Goal: Information Seeking & Learning: Learn about a topic

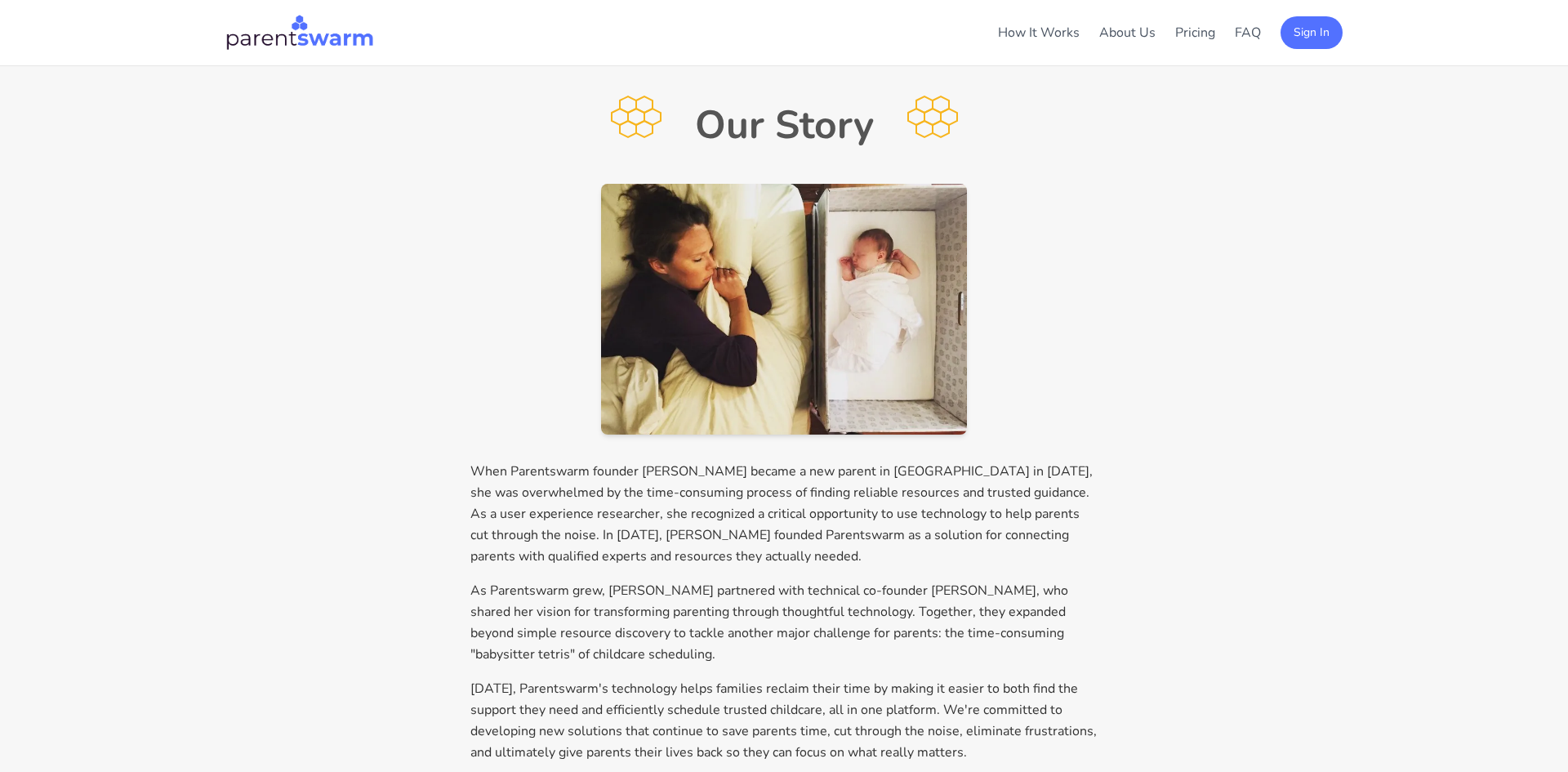
click at [1040, 32] on link "How It Works" at bounding box center [1039, 33] width 82 height 18
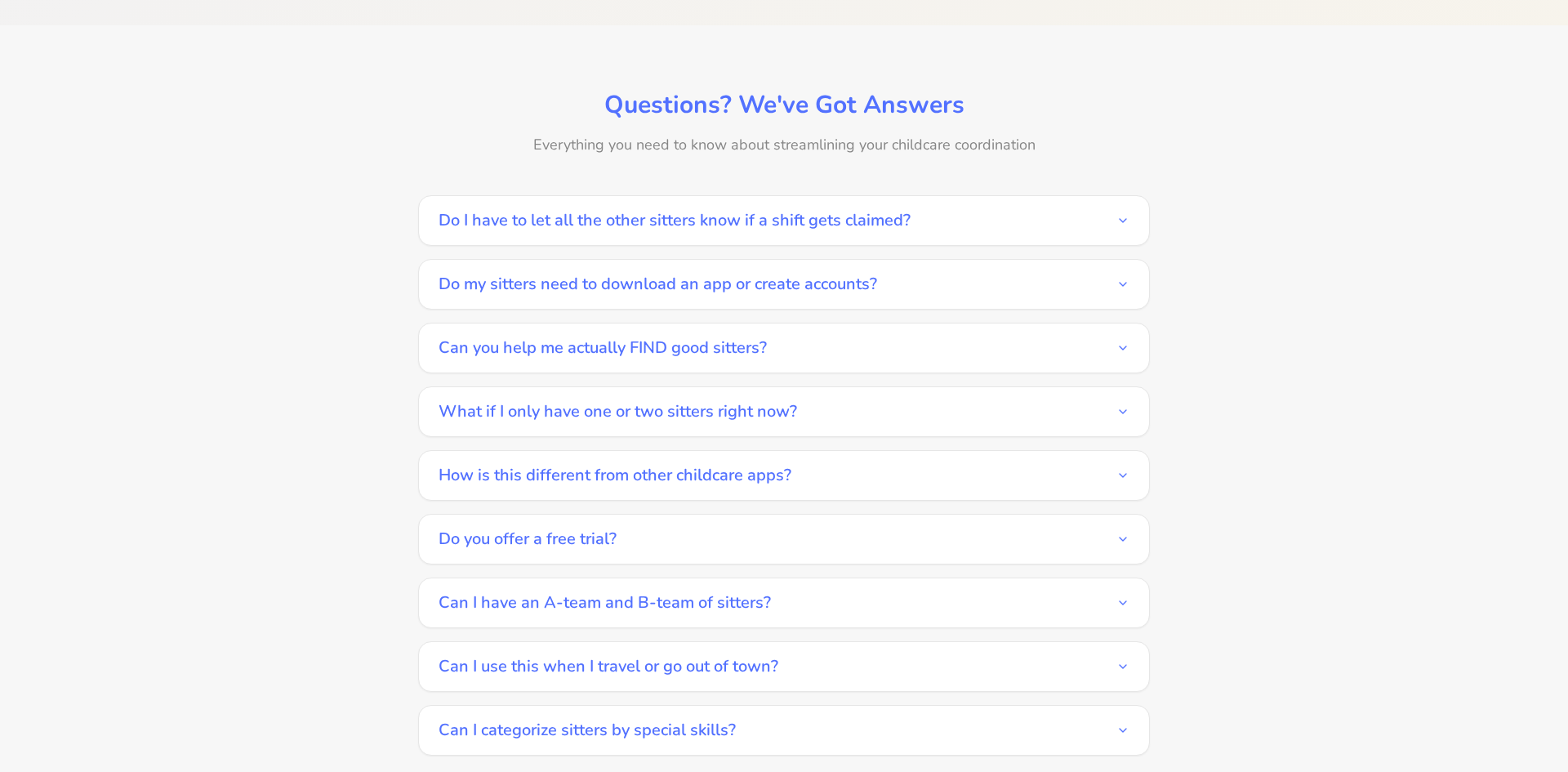
scroll to position [2679, 0]
click at [1124, 338] on icon "button" at bounding box center [1123, 344] width 13 height 13
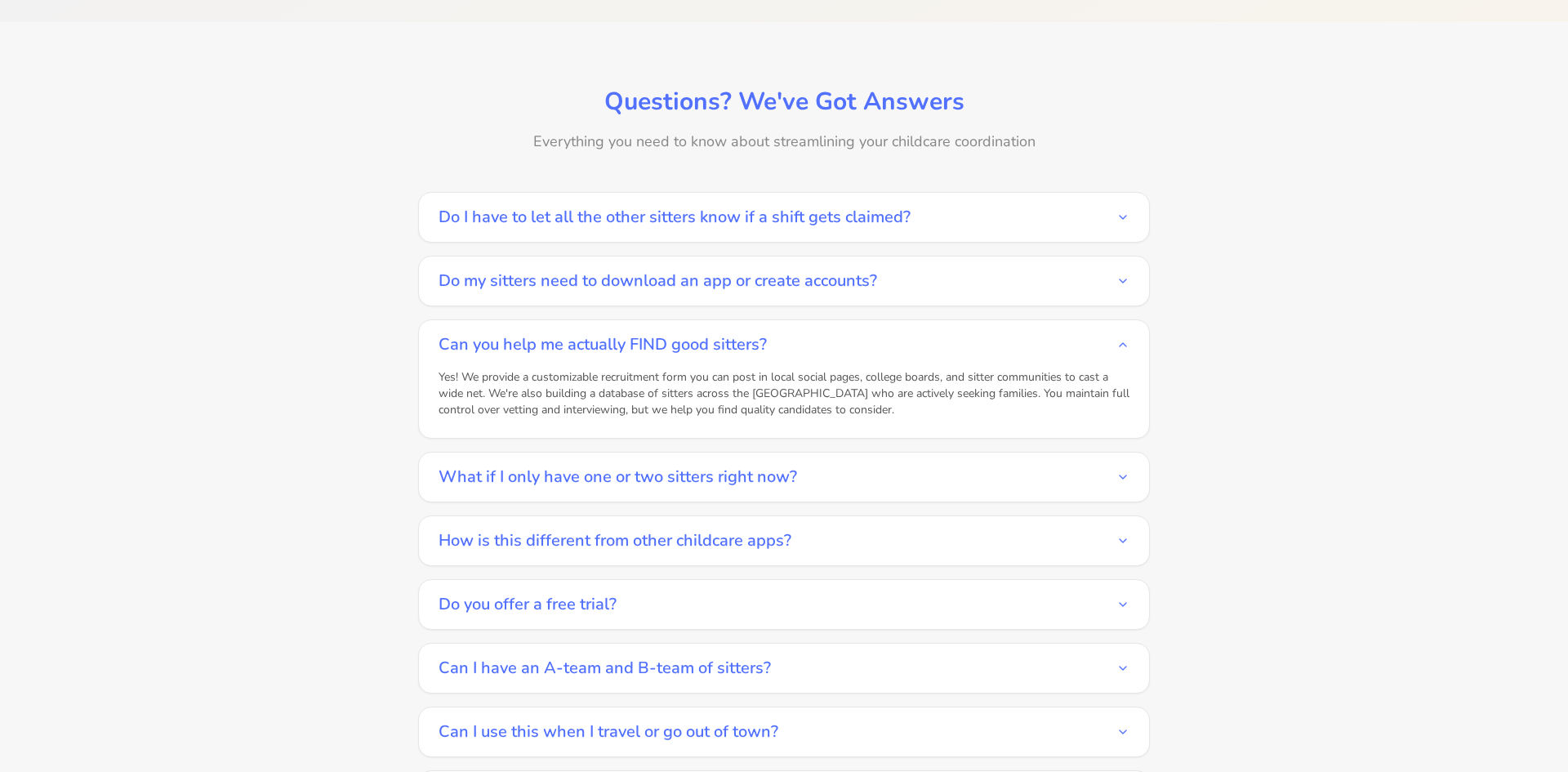
click at [1124, 338] on icon "button" at bounding box center [1123, 344] width 13 height 13
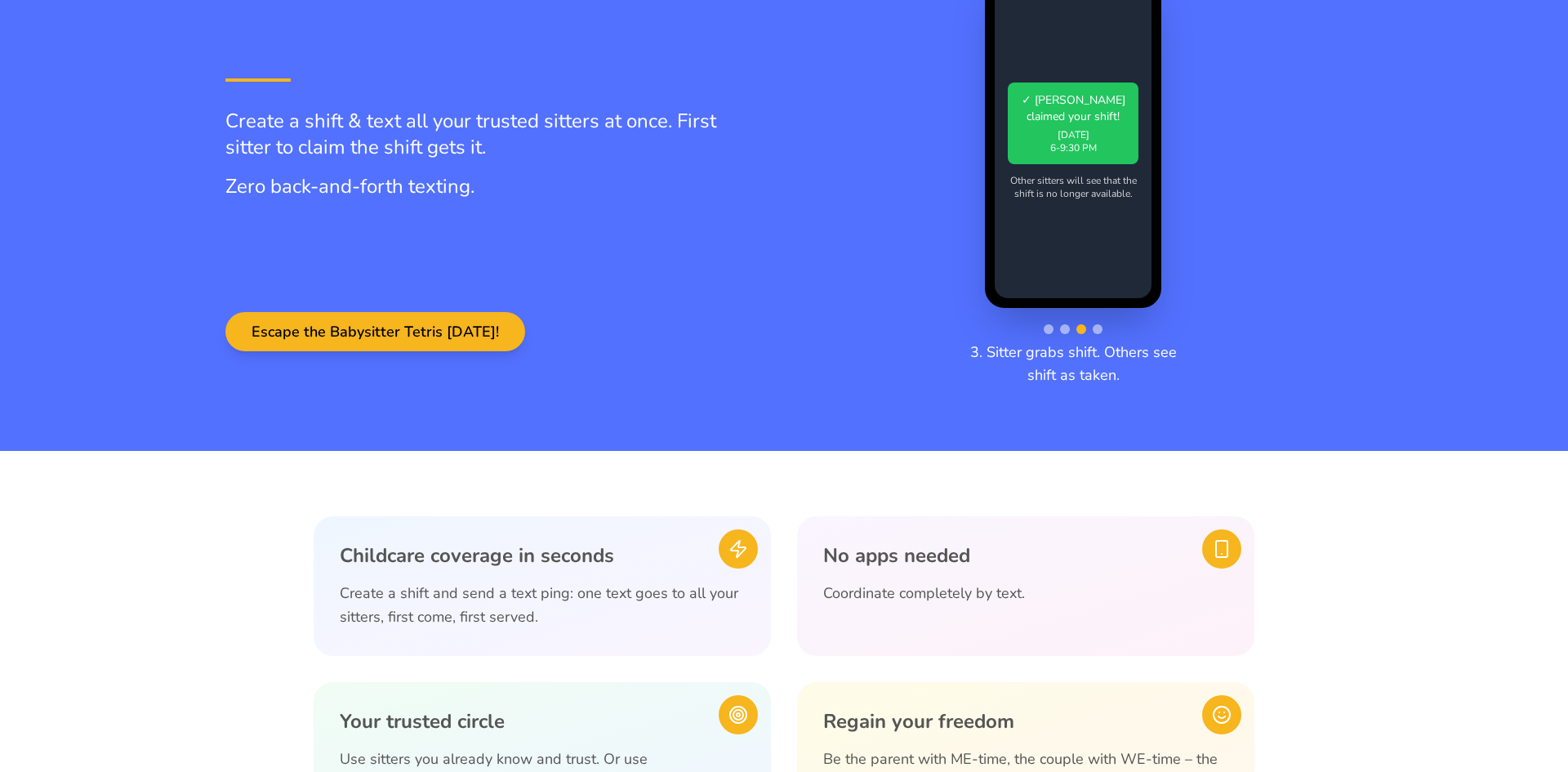
scroll to position [0, 0]
